Goal: Task Accomplishment & Management: Complete application form

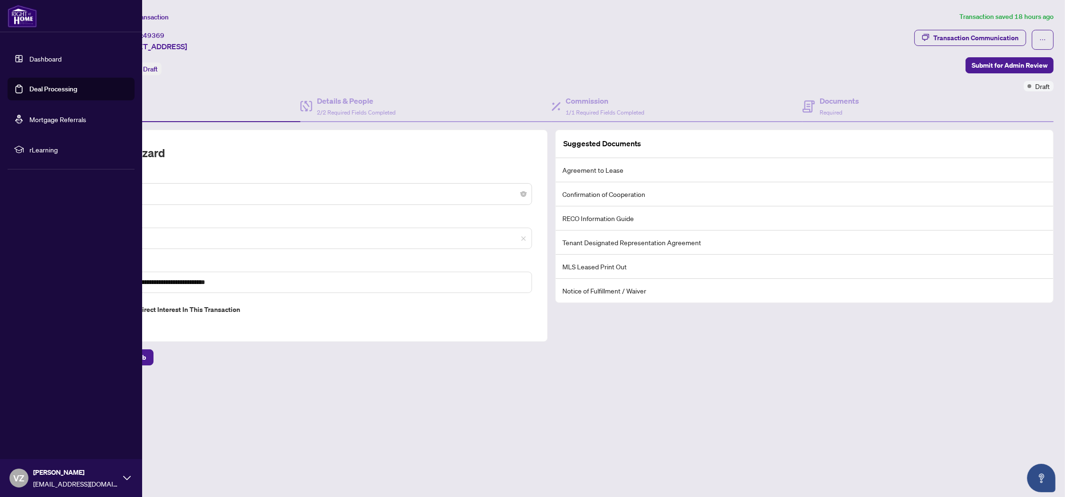
click at [39, 58] on link "Dashboard" at bounding box center [45, 58] width 32 height 9
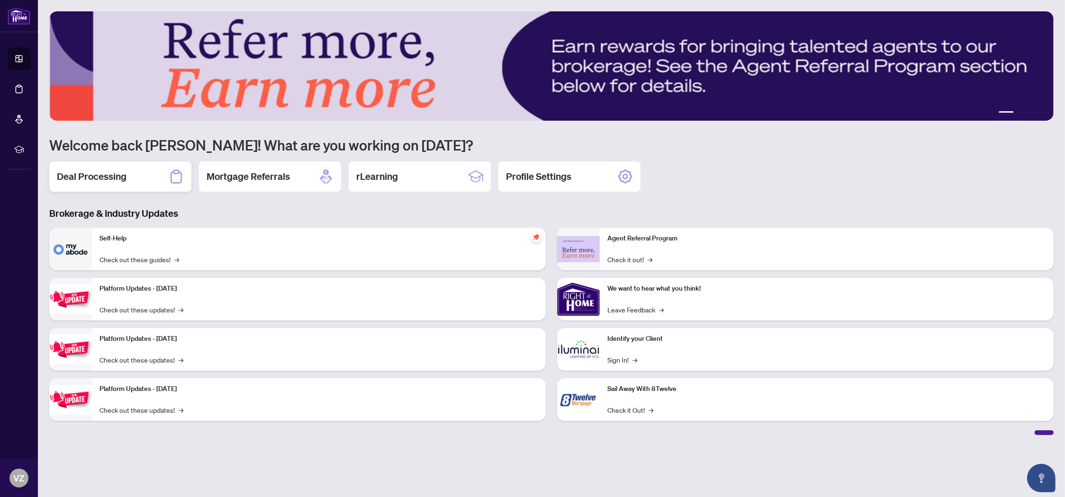
click at [121, 178] on h2 "Deal Processing" at bounding box center [92, 176] width 70 height 13
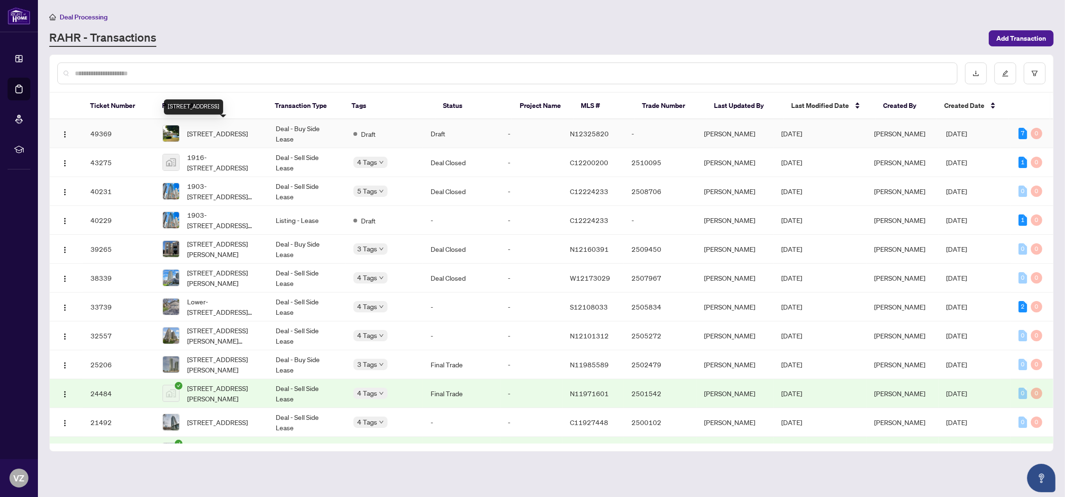
click at [216, 133] on span "[STREET_ADDRESS]" at bounding box center [217, 133] width 61 height 10
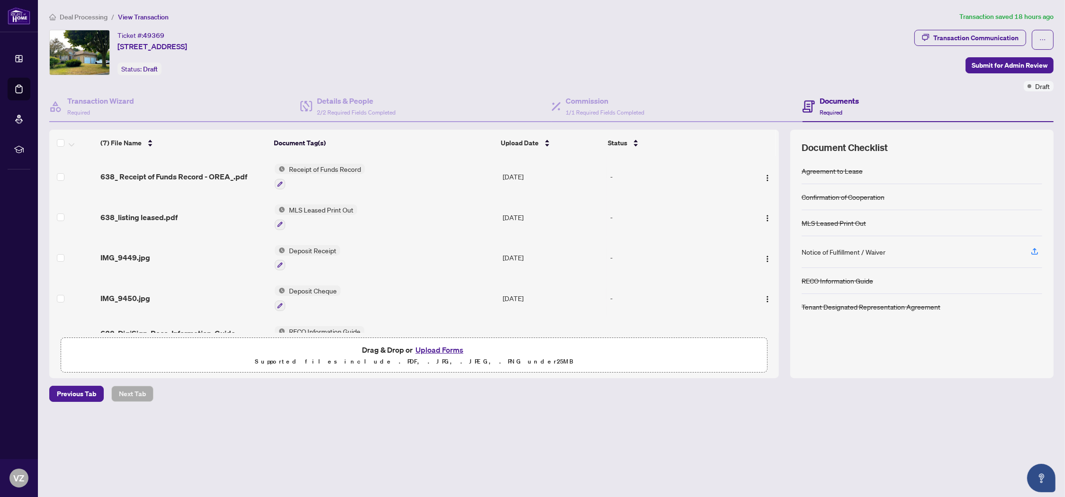
click at [443, 347] on button "Upload Forms" at bounding box center [440, 350] width 54 height 12
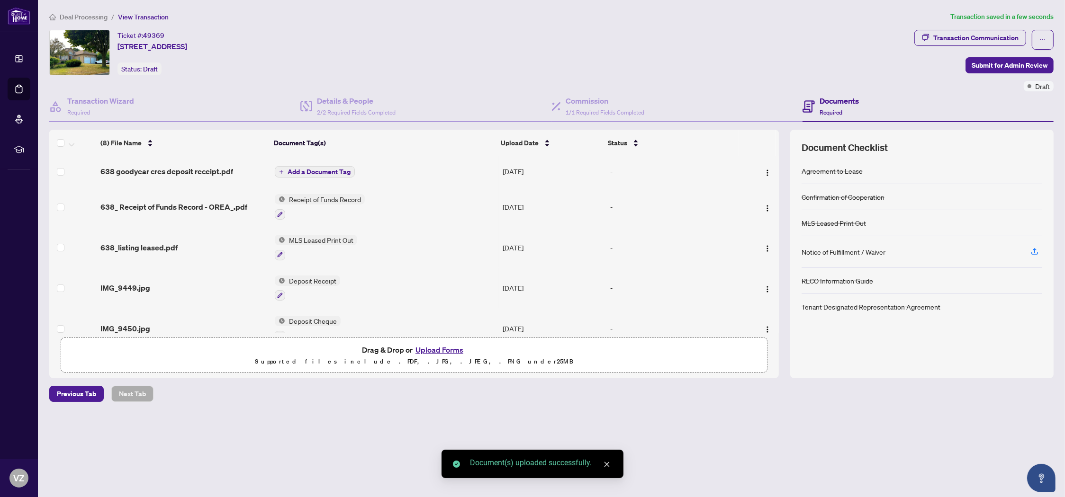
click at [314, 169] on span "Add a Document Tag" at bounding box center [319, 172] width 63 height 7
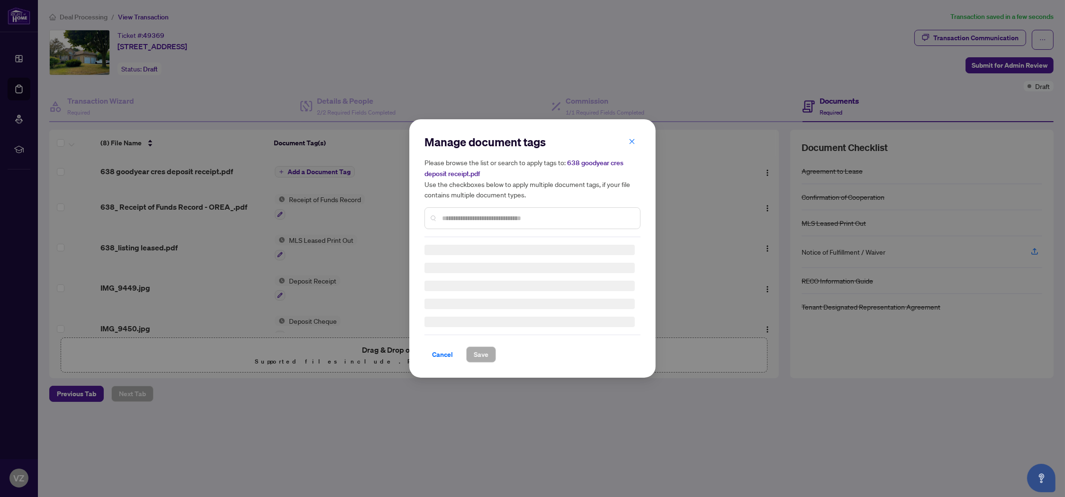
click at [448, 217] on input "text" at bounding box center [537, 218] width 190 height 10
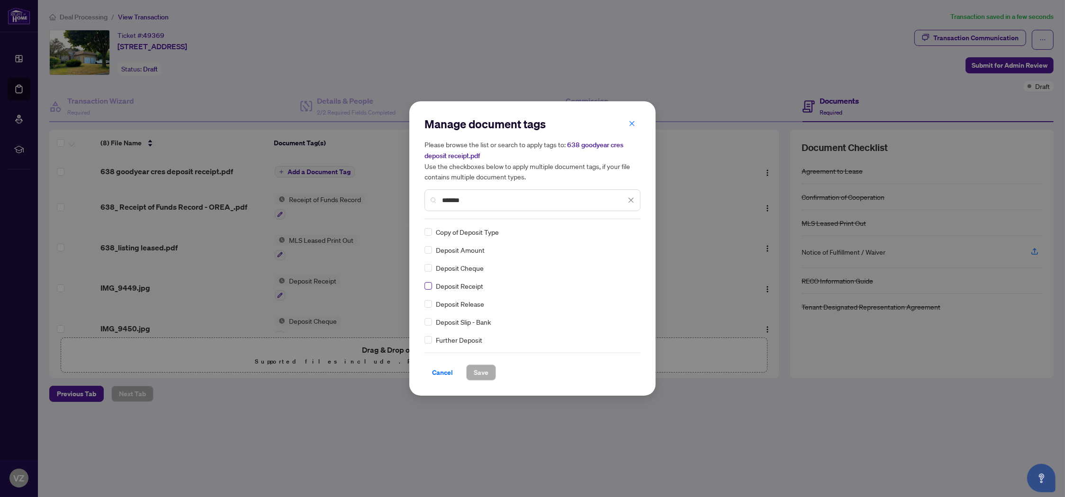
type input "*******"
click at [483, 371] on span "Save" at bounding box center [481, 372] width 15 height 15
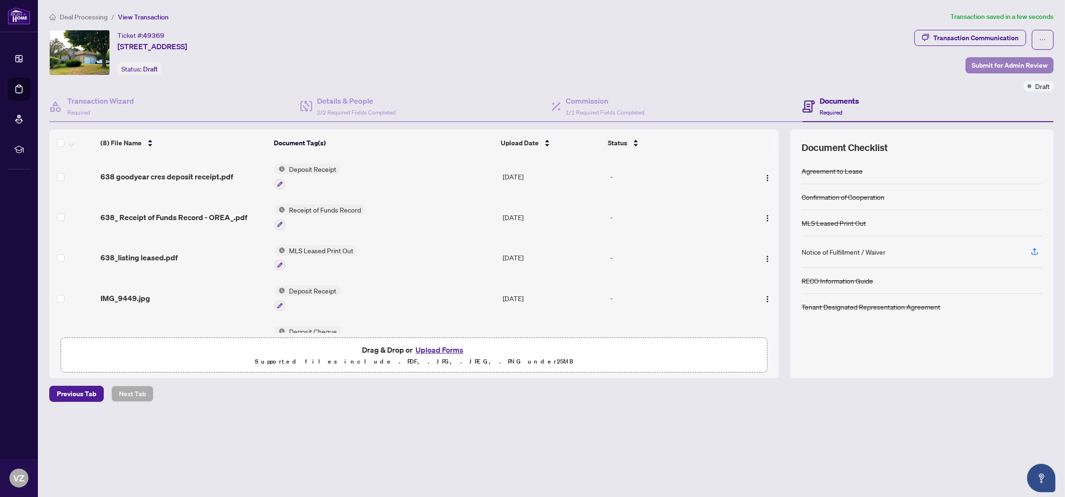
click at [1002, 65] on span "Submit for Admin Review" at bounding box center [1010, 65] width 76 height 15
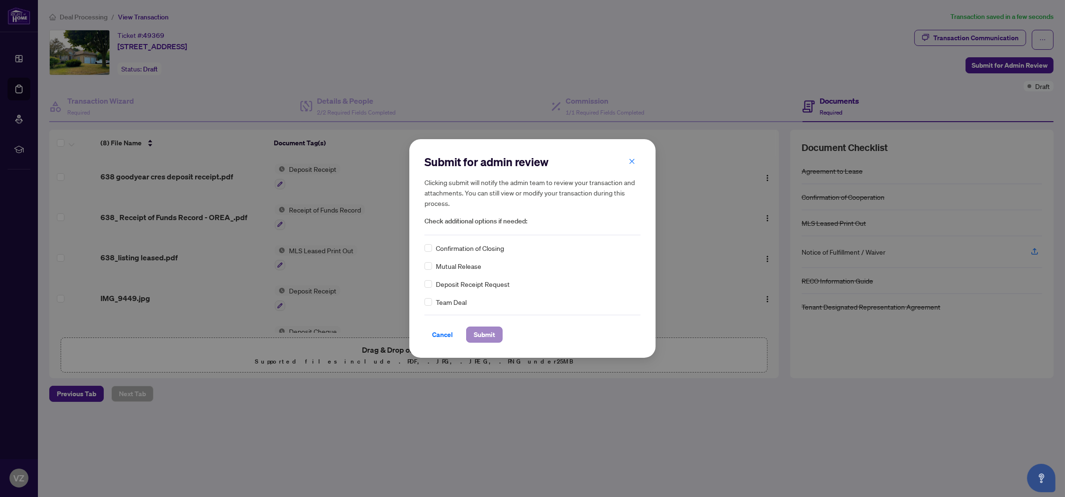
click at [485, 334] on span "Submit" at bounding box center [484, 334] width 21 height 15
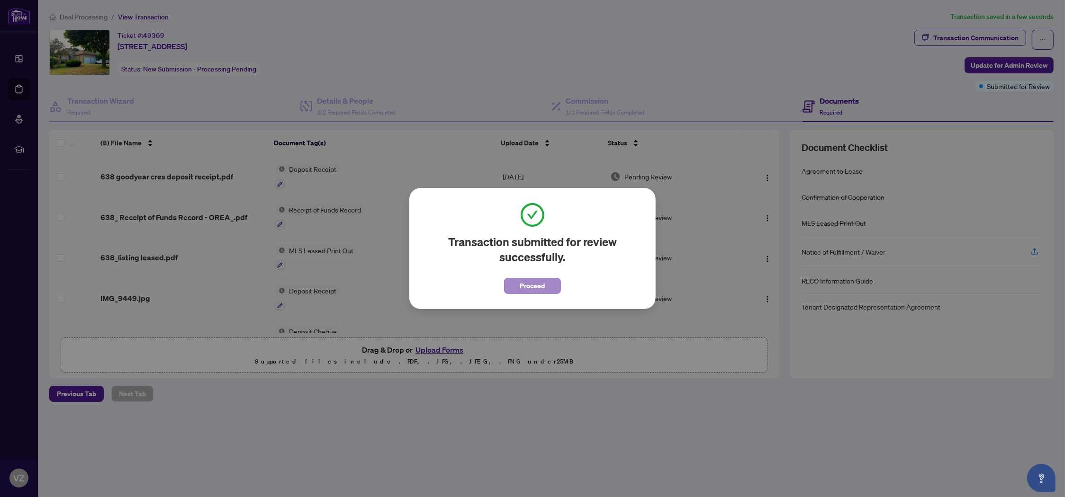
click at [532, 286] on span "Proceed" at bounding box center [532, 286] width 25 height 15
